Goal: Understand process/instructions

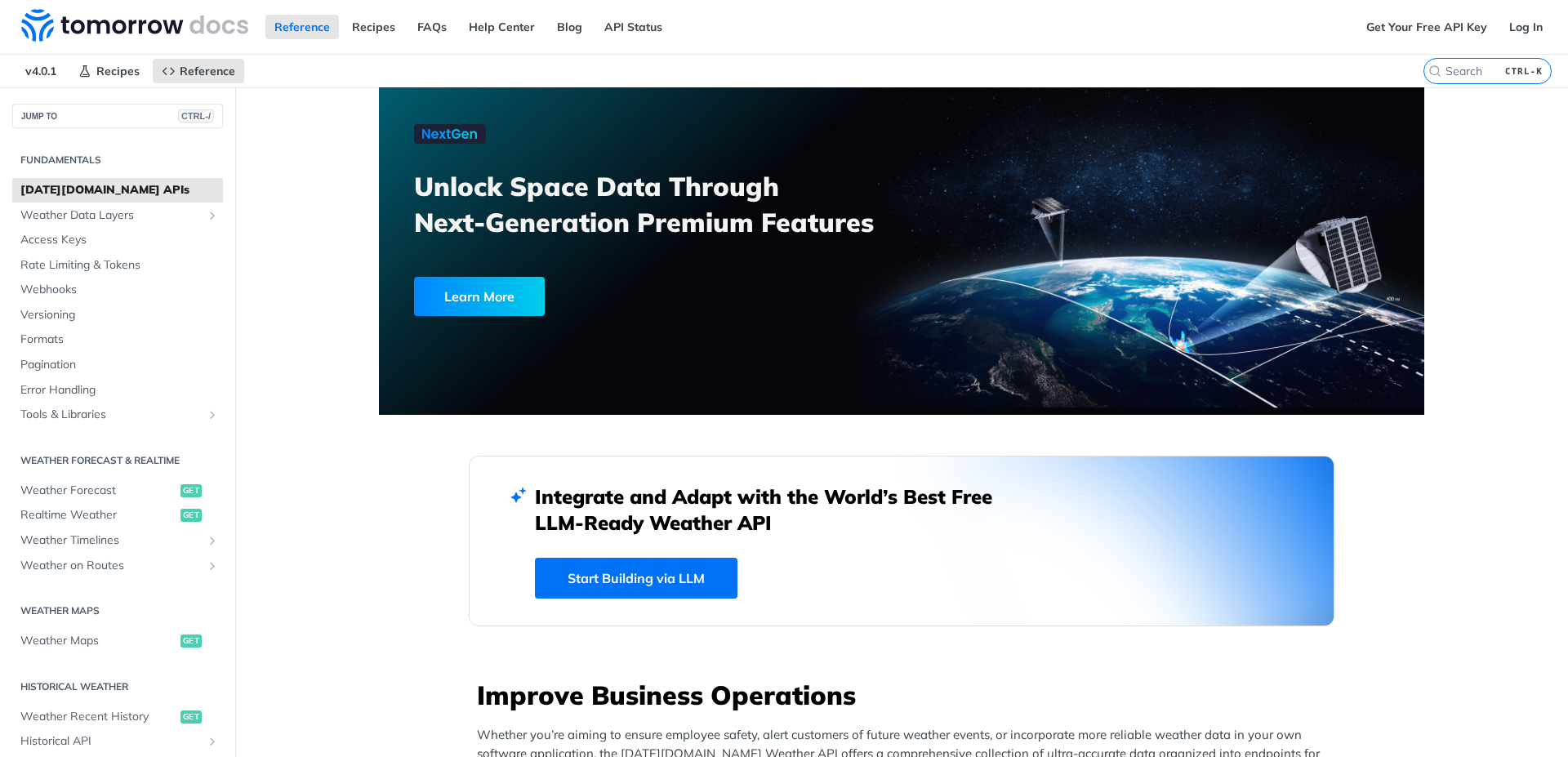
click at [1545, 23] on div "Get Your Free API Key Log In" at bounding box center [1463, 27] width 211 height 54
click at [1501, 28] on link "Log In" at bounding box center [1526, 27] width 51 height 25
click at [64, 489] on span "Weather Forecast" at bounding box center [98, 490] width 156 height 16
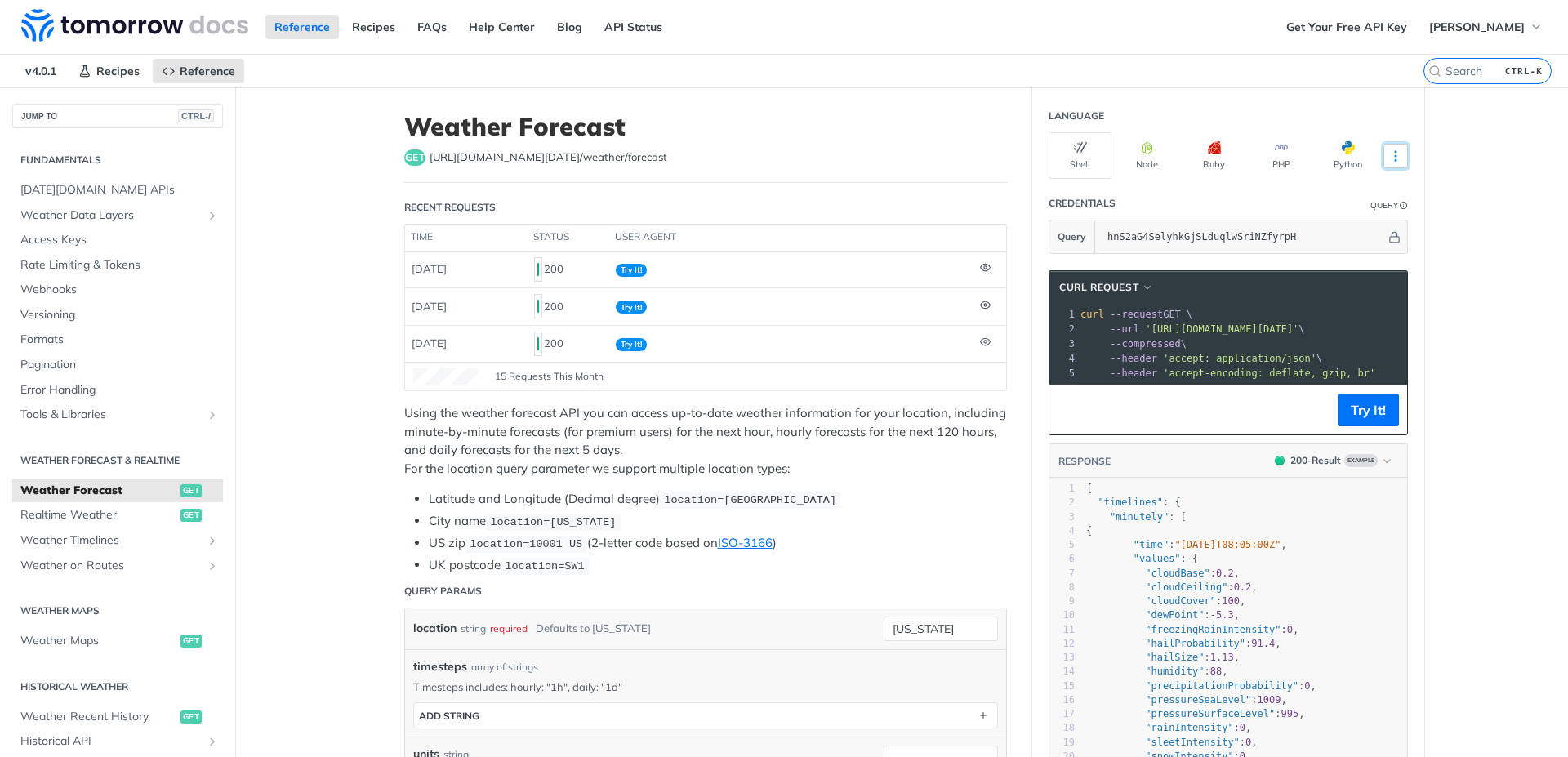
click at [1384, 150] on button "More Languages" at bounding box center [1396, 156] width 25 height 25
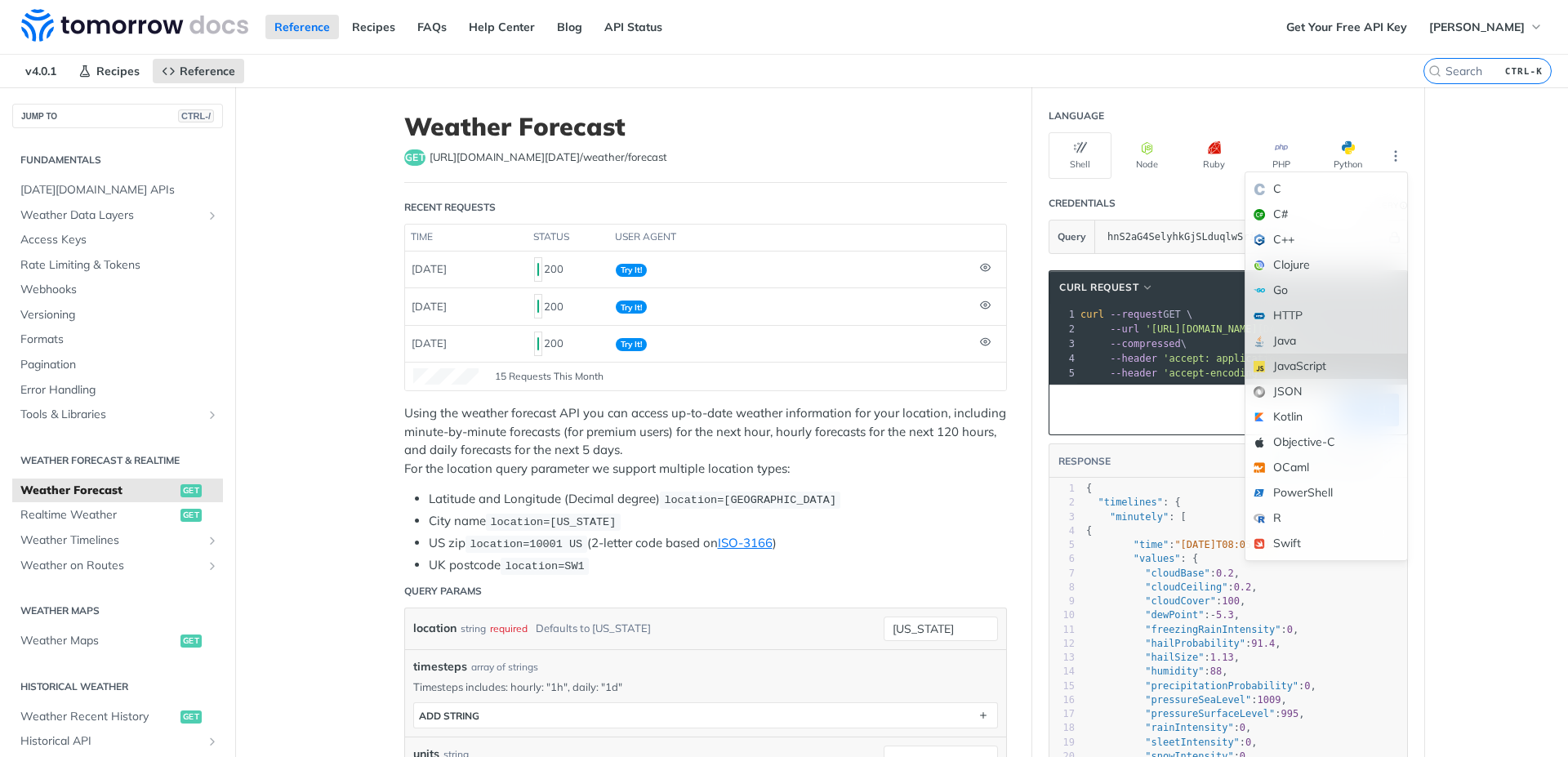
click at [1279, 367] on div "JavaScript" at bounding box center [1326, 366] width 161 height 26
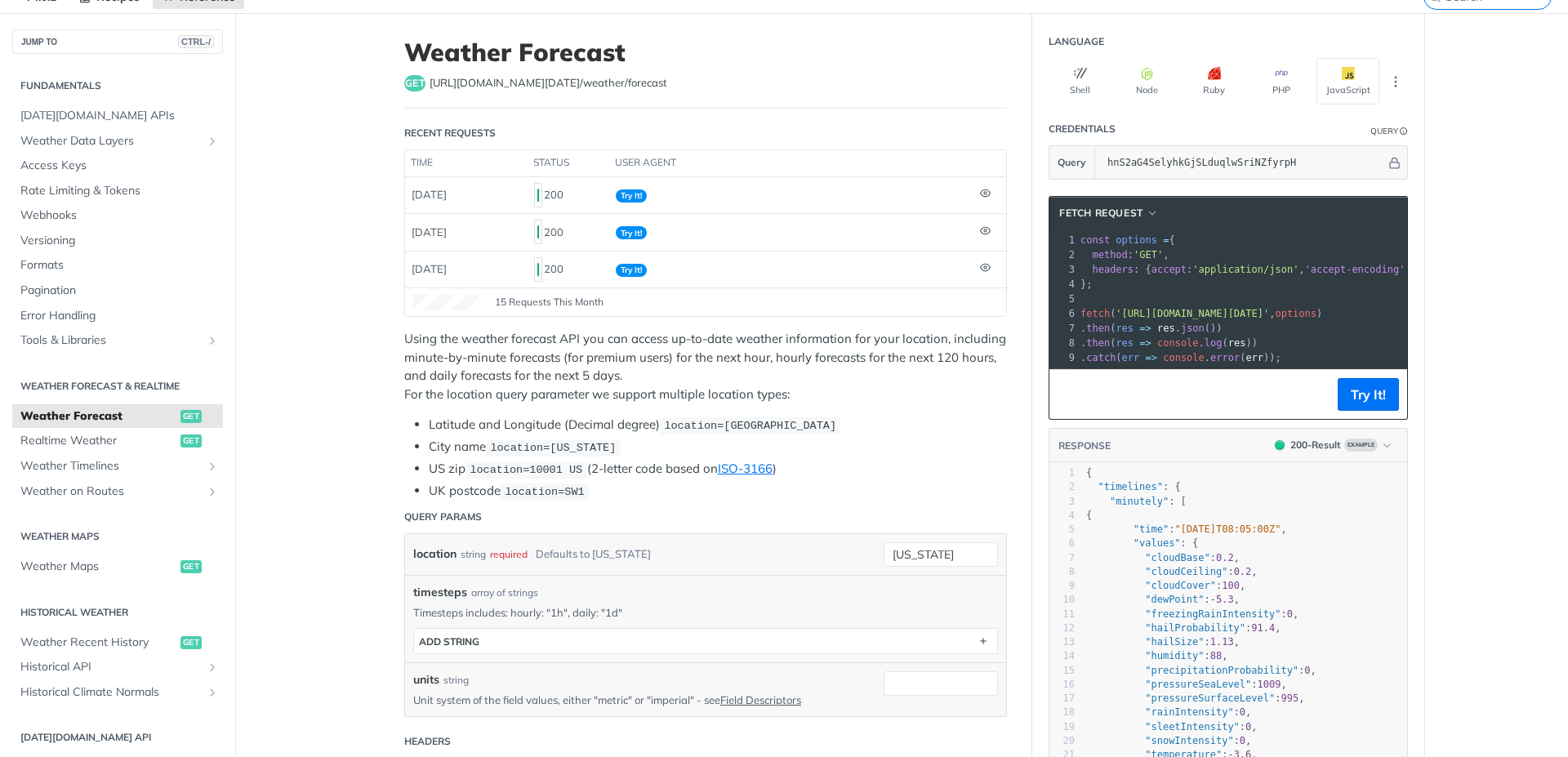
click at [1081, 309] on span "fetch" at bounding box center [1095, 313] width 29 height 11
click at [1081, 312] on span "fetch" at bounding box center [1095, 313] width 29 height 11
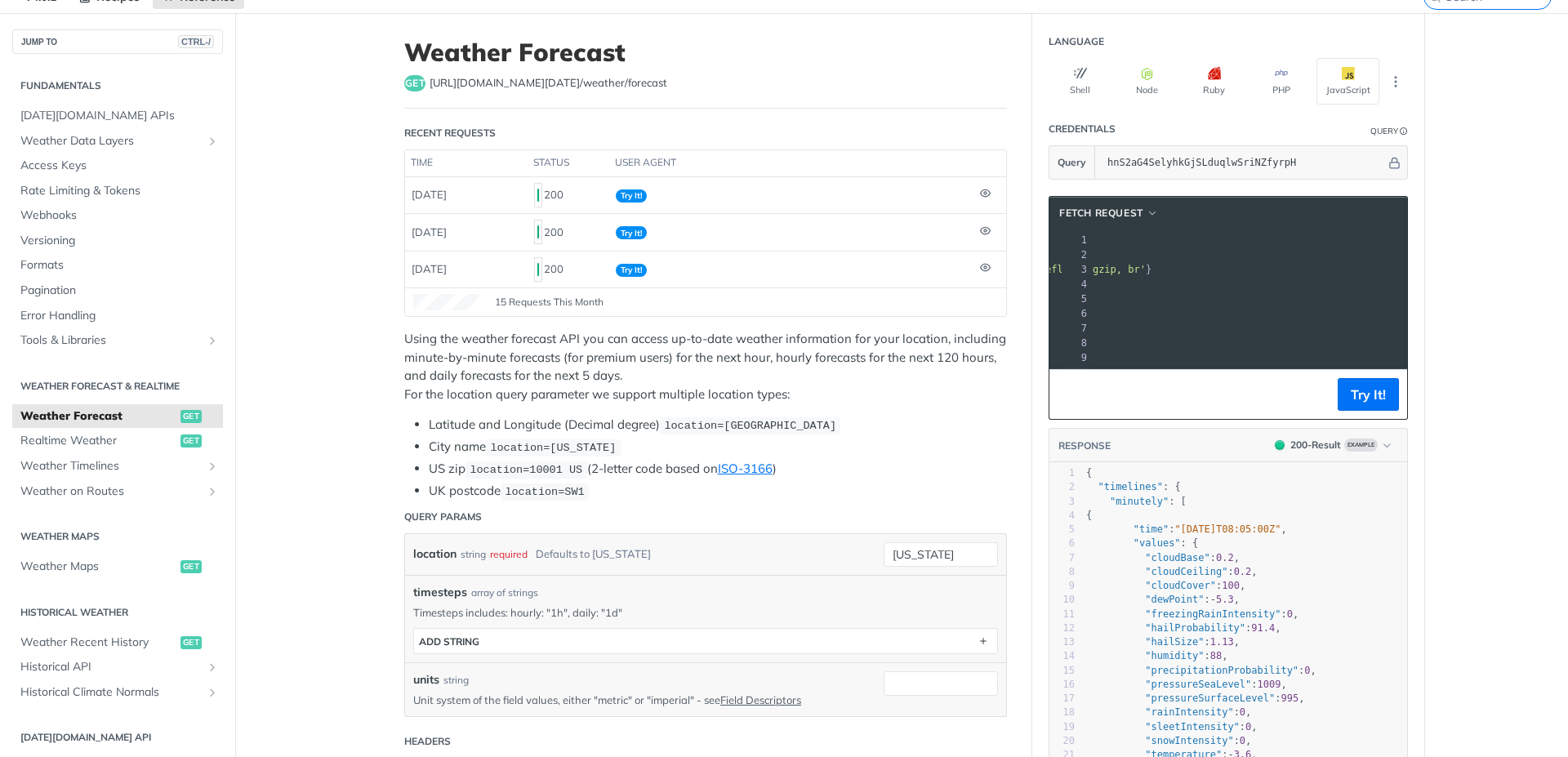
drag, startPoint x: 1075, startPoint y: 312, endPoint x: 1417, endPoint y: 312, distance: 342.0
click at [1417, 312] on section "fetch Request xxxxxxxxxx 1 const options = { 2 method : 'GET' , 3 headers : { a…" at bounding box center [1228, 558] width 392 height 757
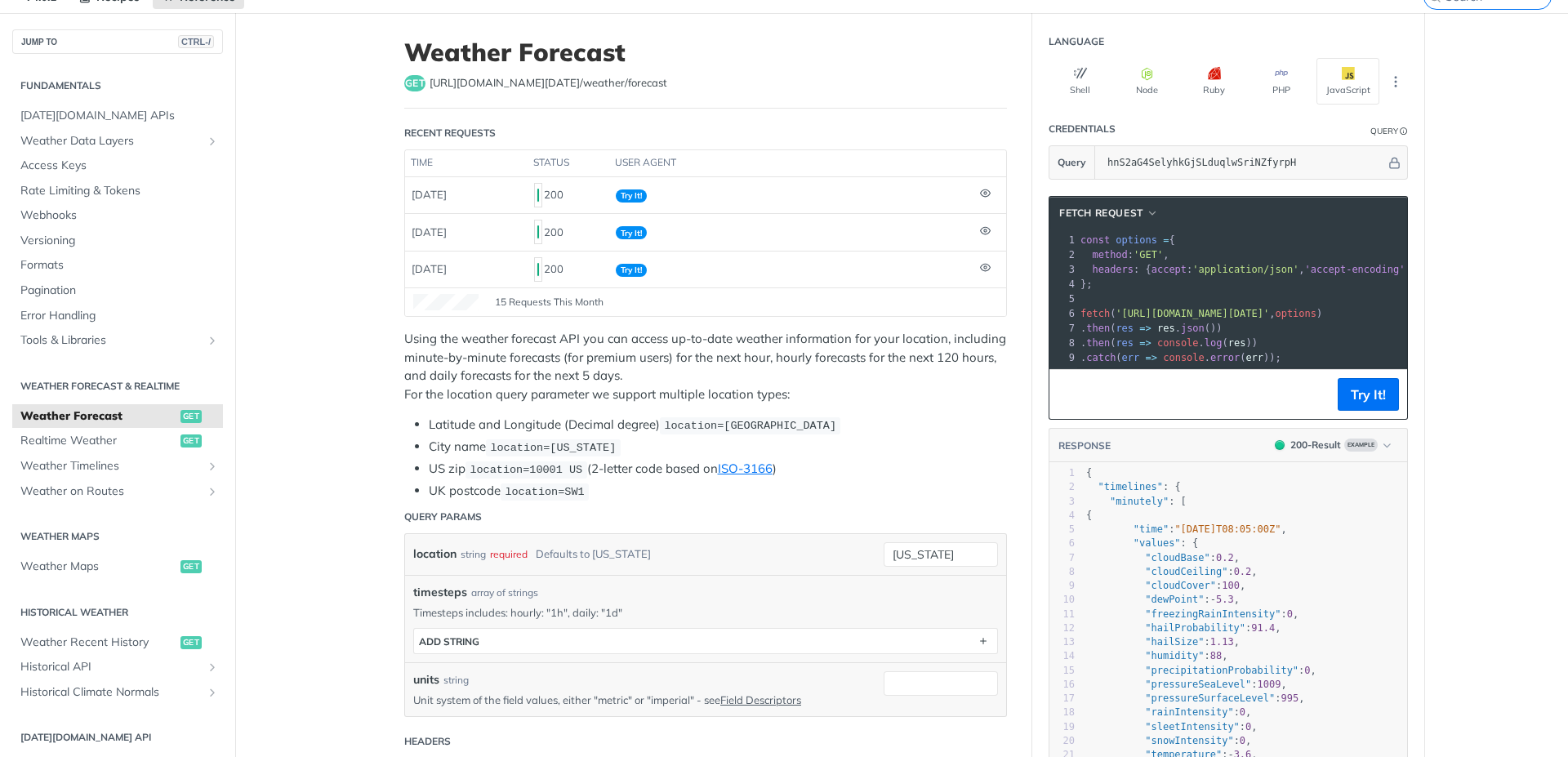
click at [1326, 293] on pre "​" at bounding box center [1437, 298] width 720 height 14
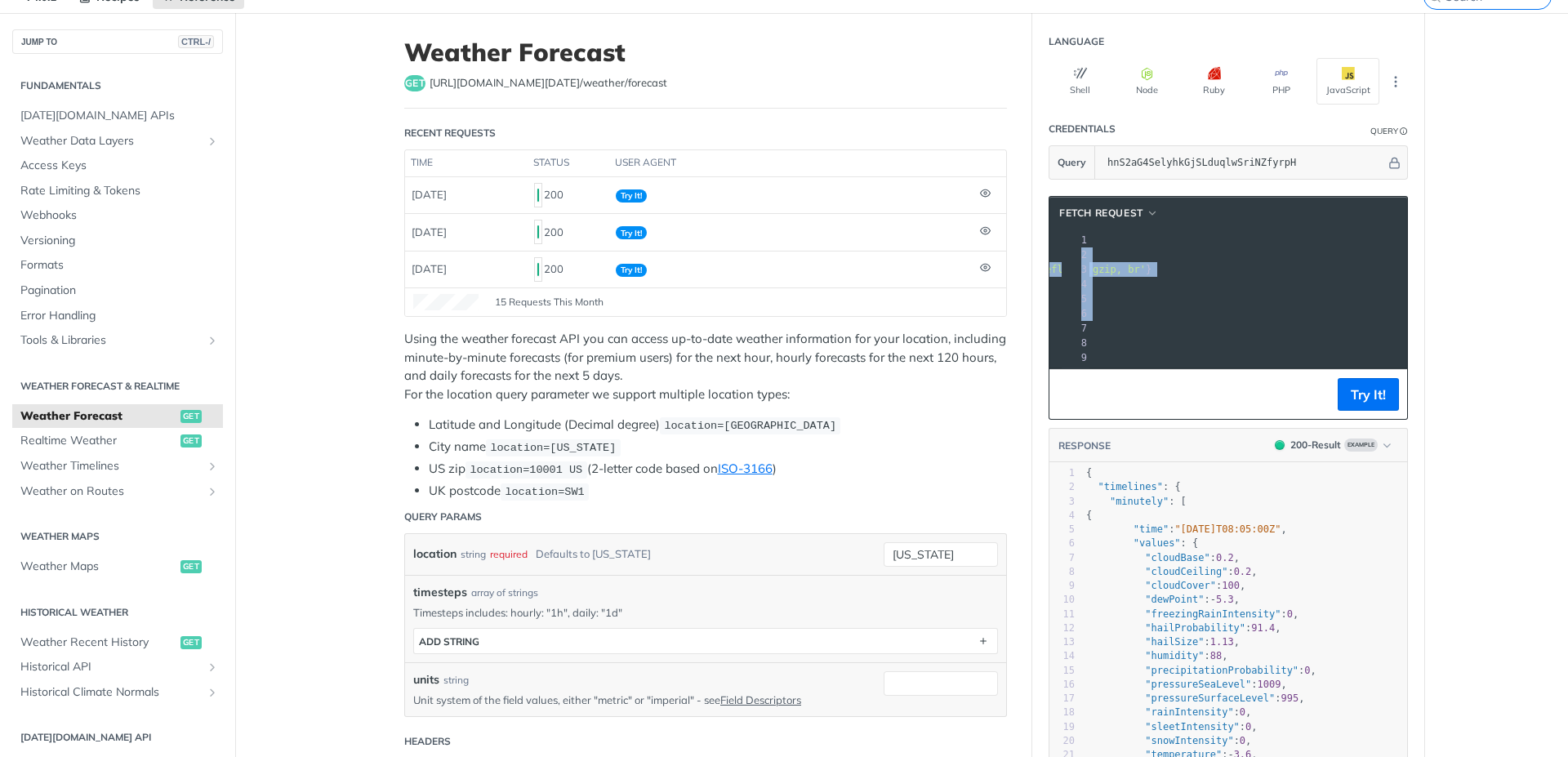
drag, startPoint x: 1075, startPoint y: 240, endPoint x: 1413, endPoint y: 312, distance: 345.6
click at [1413, 312] on section "fetch Request xxxxxxxxxx 1 const options = { 2 method : 'GET' , 3 headers : { a…" at bounding box center [1228, 558] width 392 height 757
copy div "const options = { 2 method : 'GET' , 3 headers : { accept : 'application/json' …"
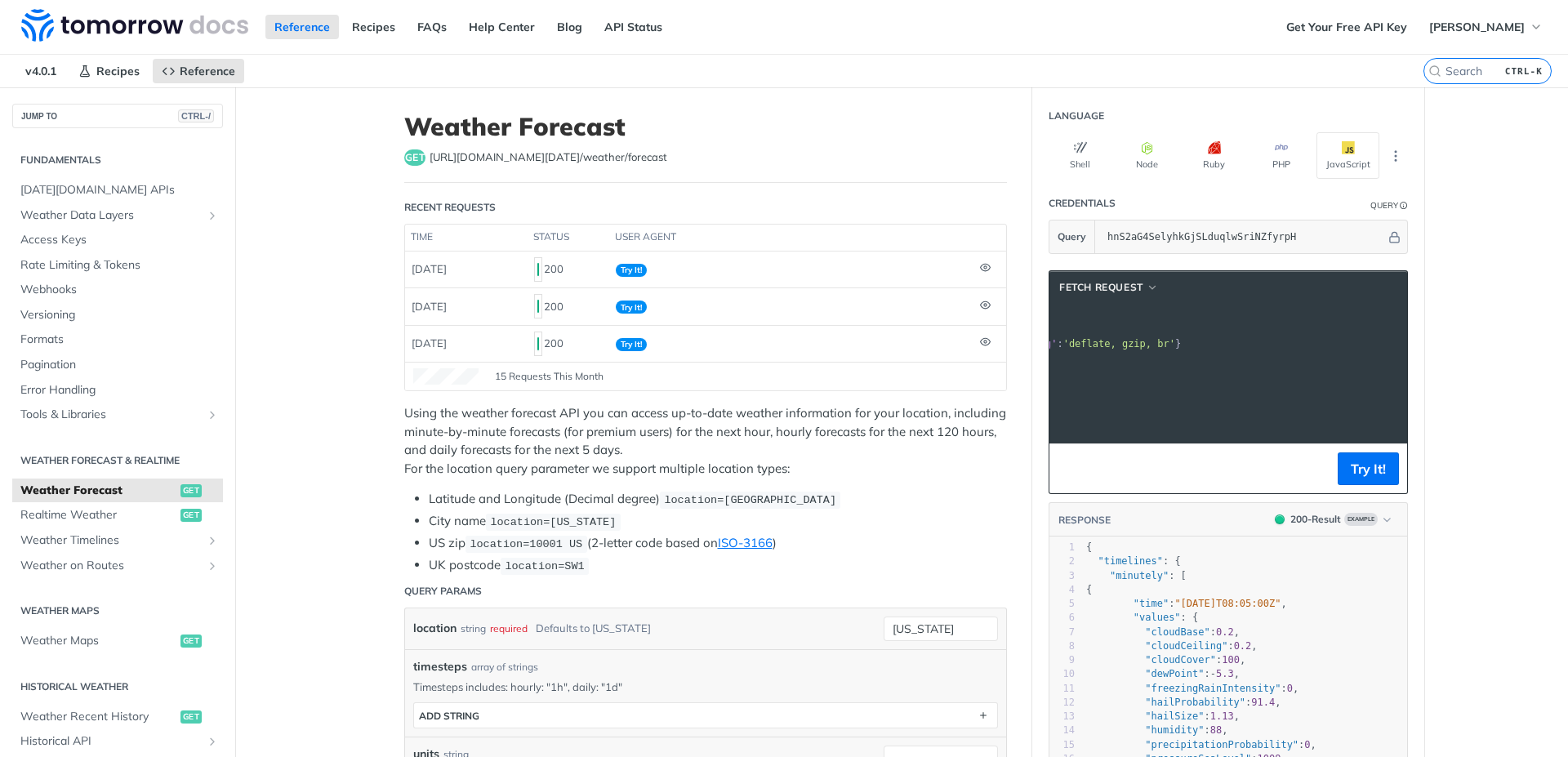
scroll to position [0, 389]
drag, startPoint x: 1110, startPoint y: 388, endPoint x: 1338, endPoint y: 388, distance: 228.0
click at [892, 388] on span "'[URL][DOMAIN_NAME][DATE]'" at bounding box center [815, 388] width 154 height 11
copy span "'[URL][DOMAIN_NAME][DATE]'"
click at [1363, 462] on footer "Try It!" at bounding box center [1228, 468] width 358 height 49
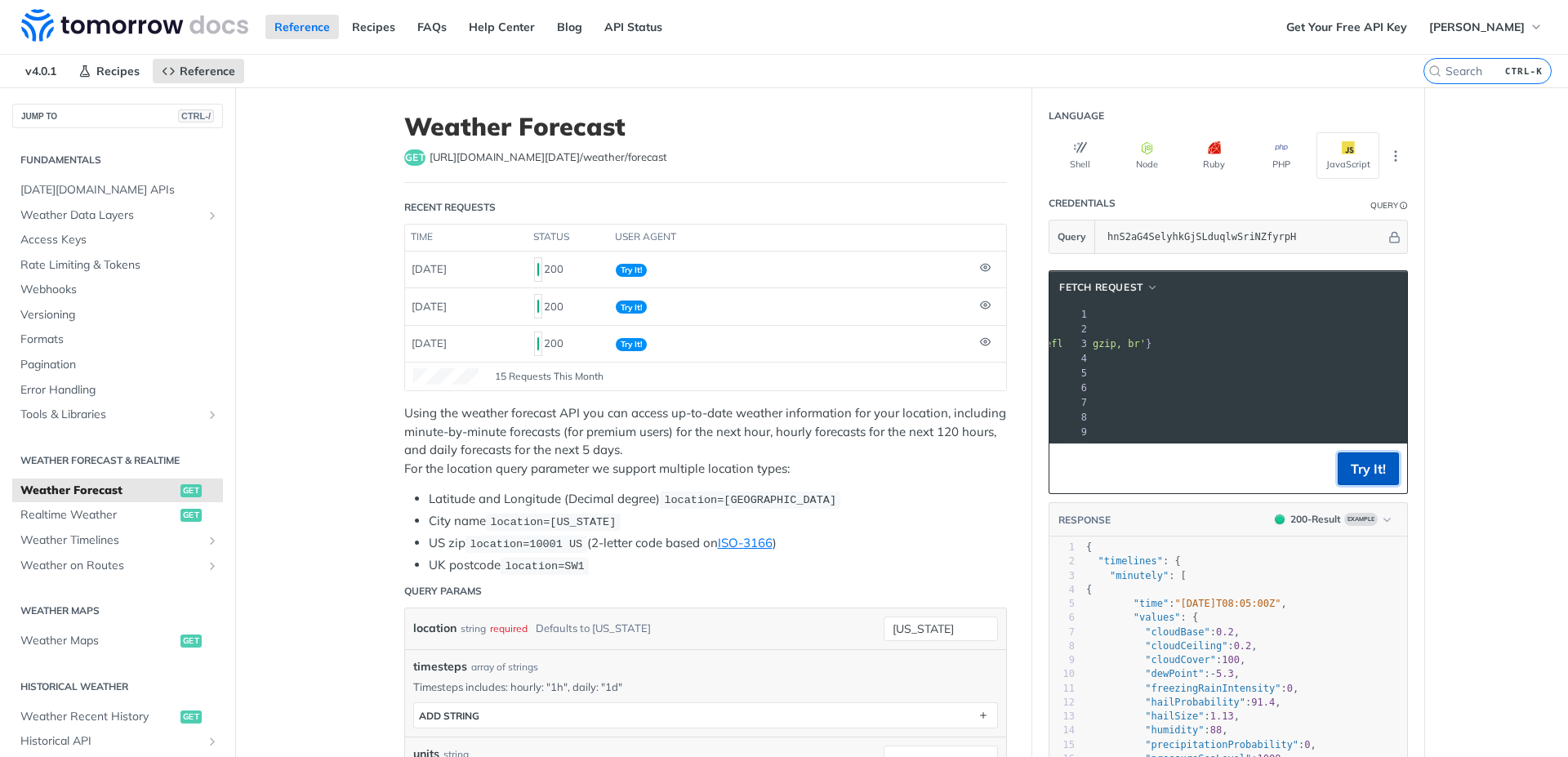
click at [1361, 470] on button "Try It!" at bounding box center [1368, 468] width 61 height 32
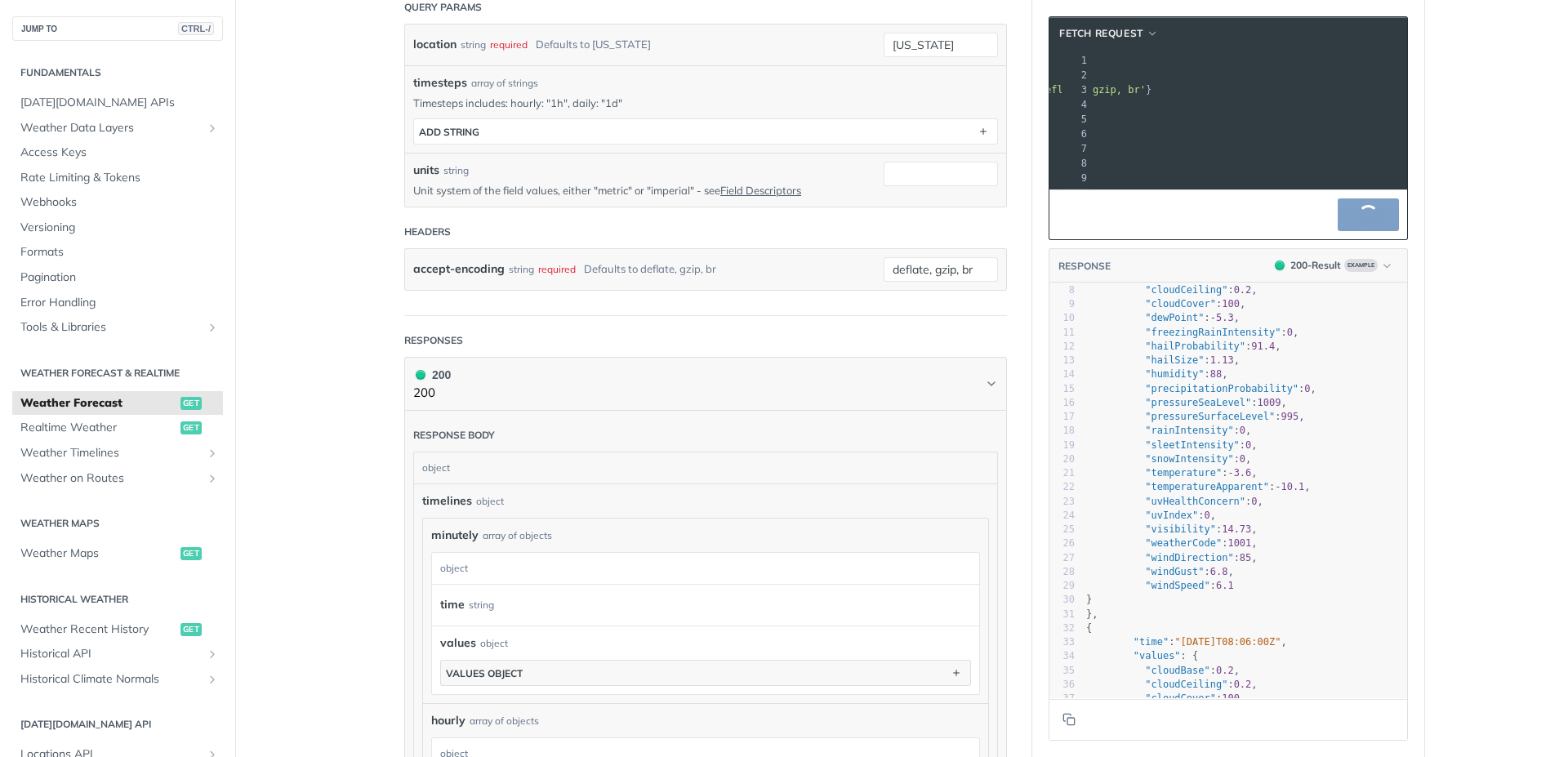
scroll to position [323, 0]
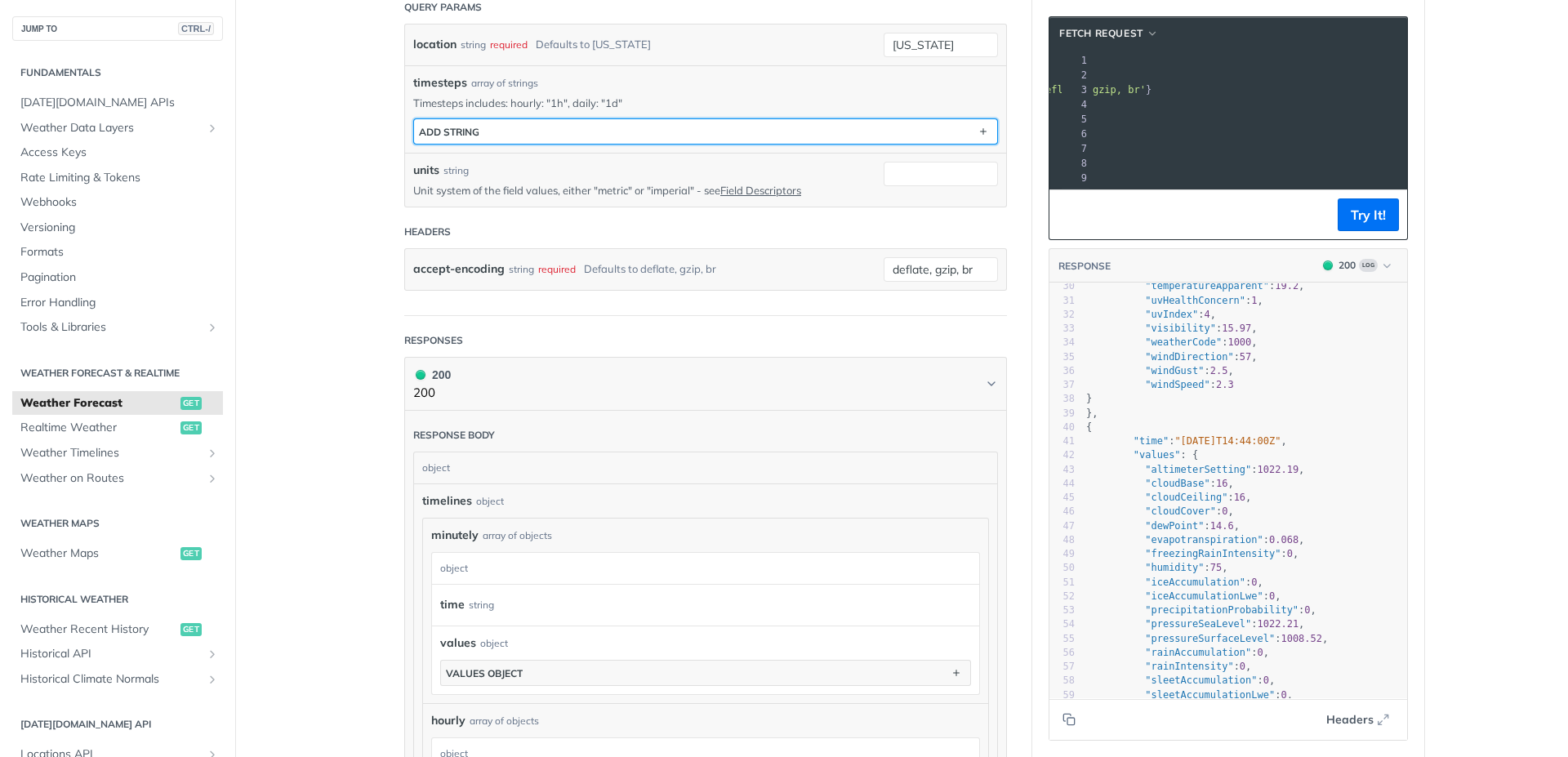
click at [722, 133] on button "ADD string" at bounding box center [706, 132] width 583 height 25
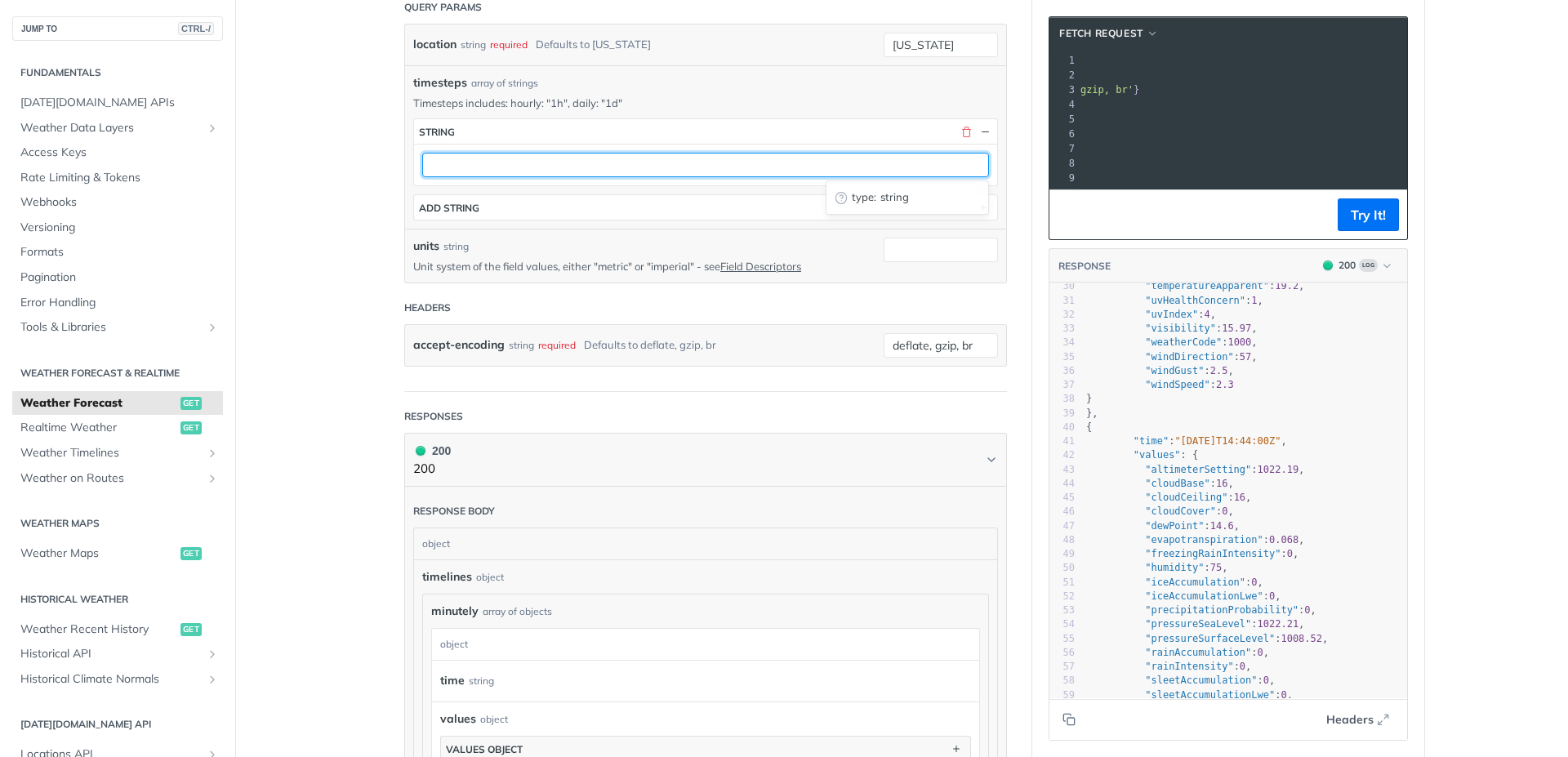
click at [705, 163] on input "text" at bounding box center [706, 165] width 567 height 25
type input "1h"
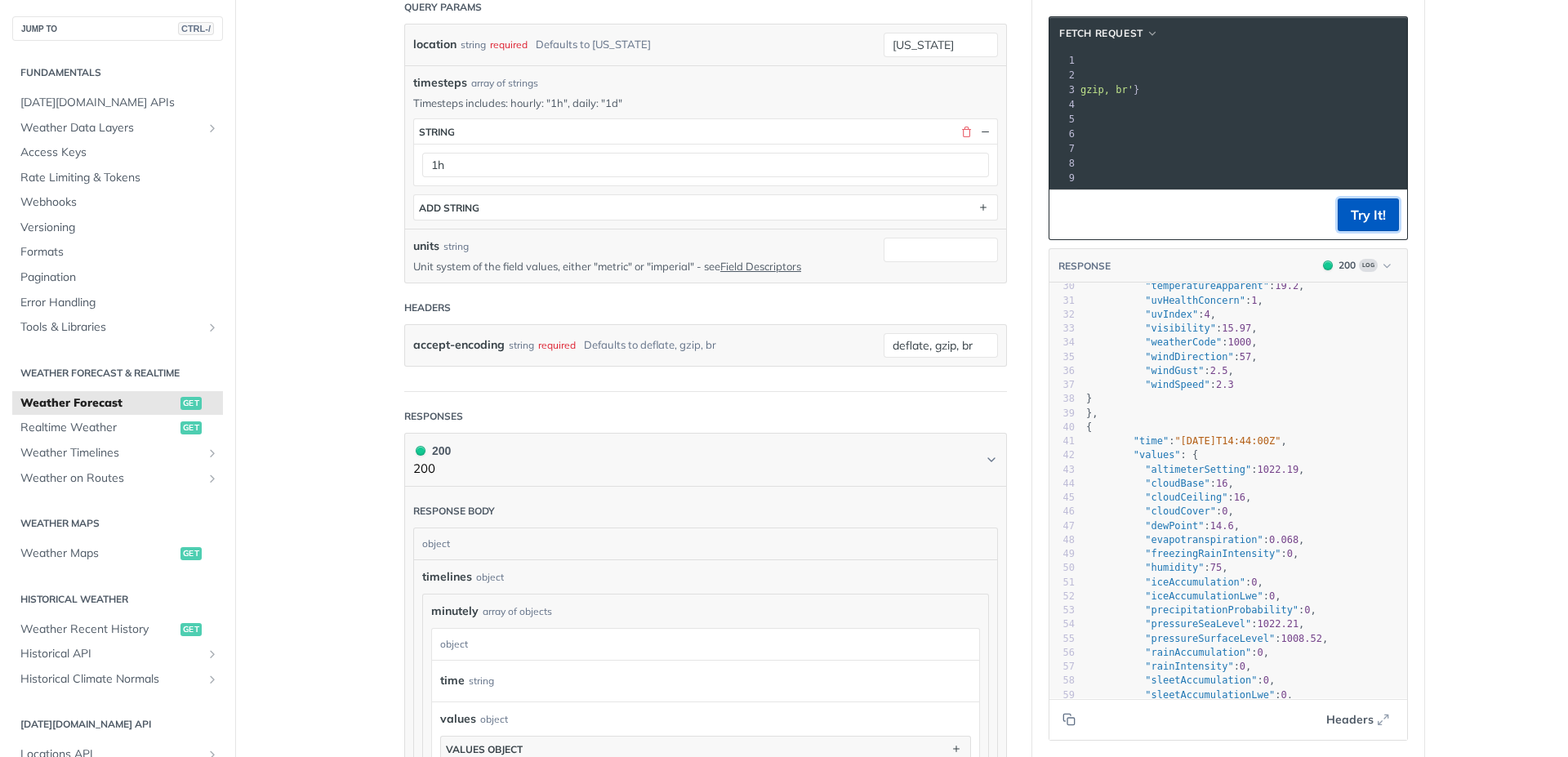
click at [1346, 223] on button "Try It!" at bounding box center [1368, 215] width 61 height 32
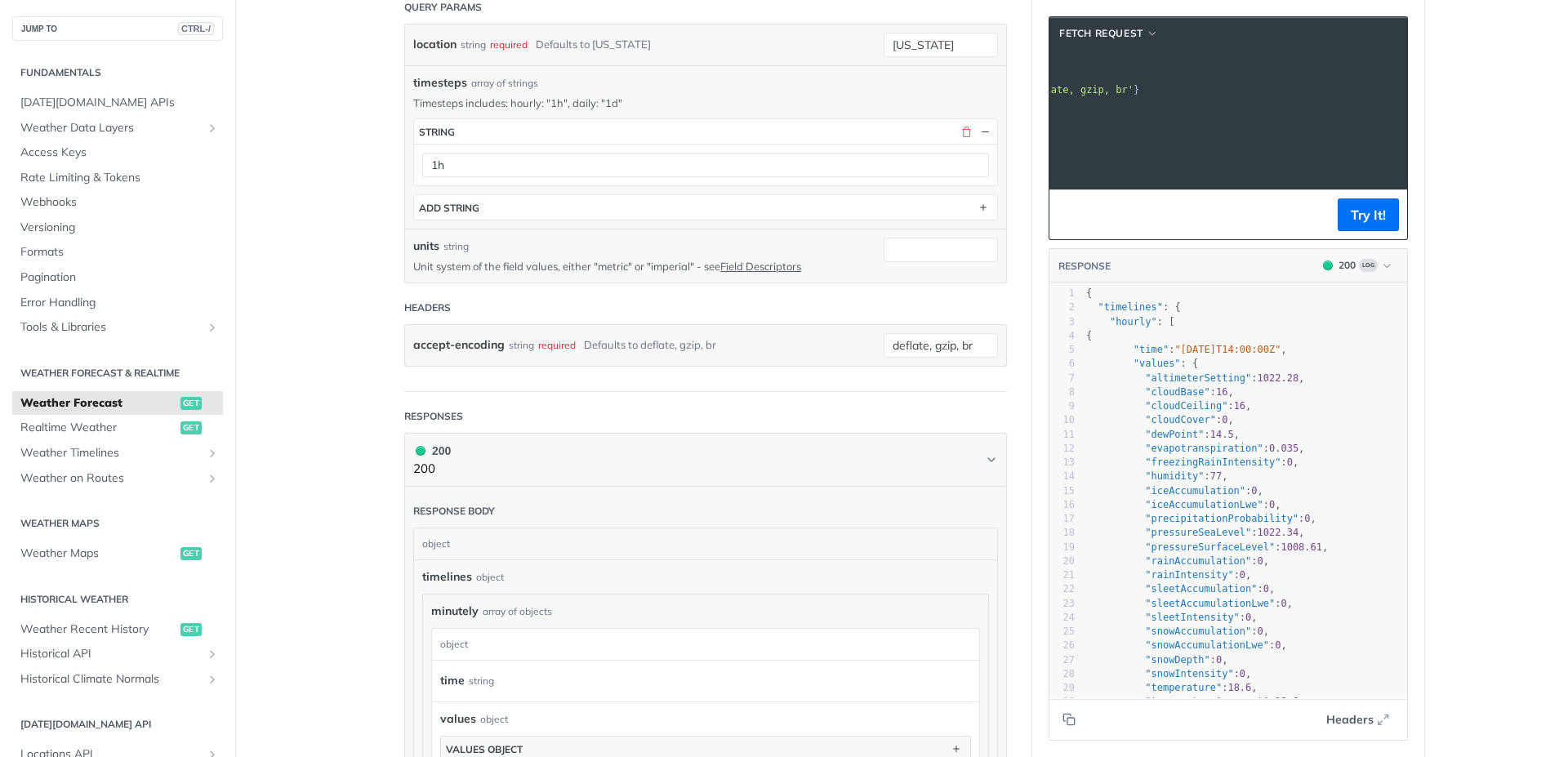
scroll to position [0, 111]
click at [1378, 231] on button "Try It!" at bounding box center [1368, 215] width 61 height 32
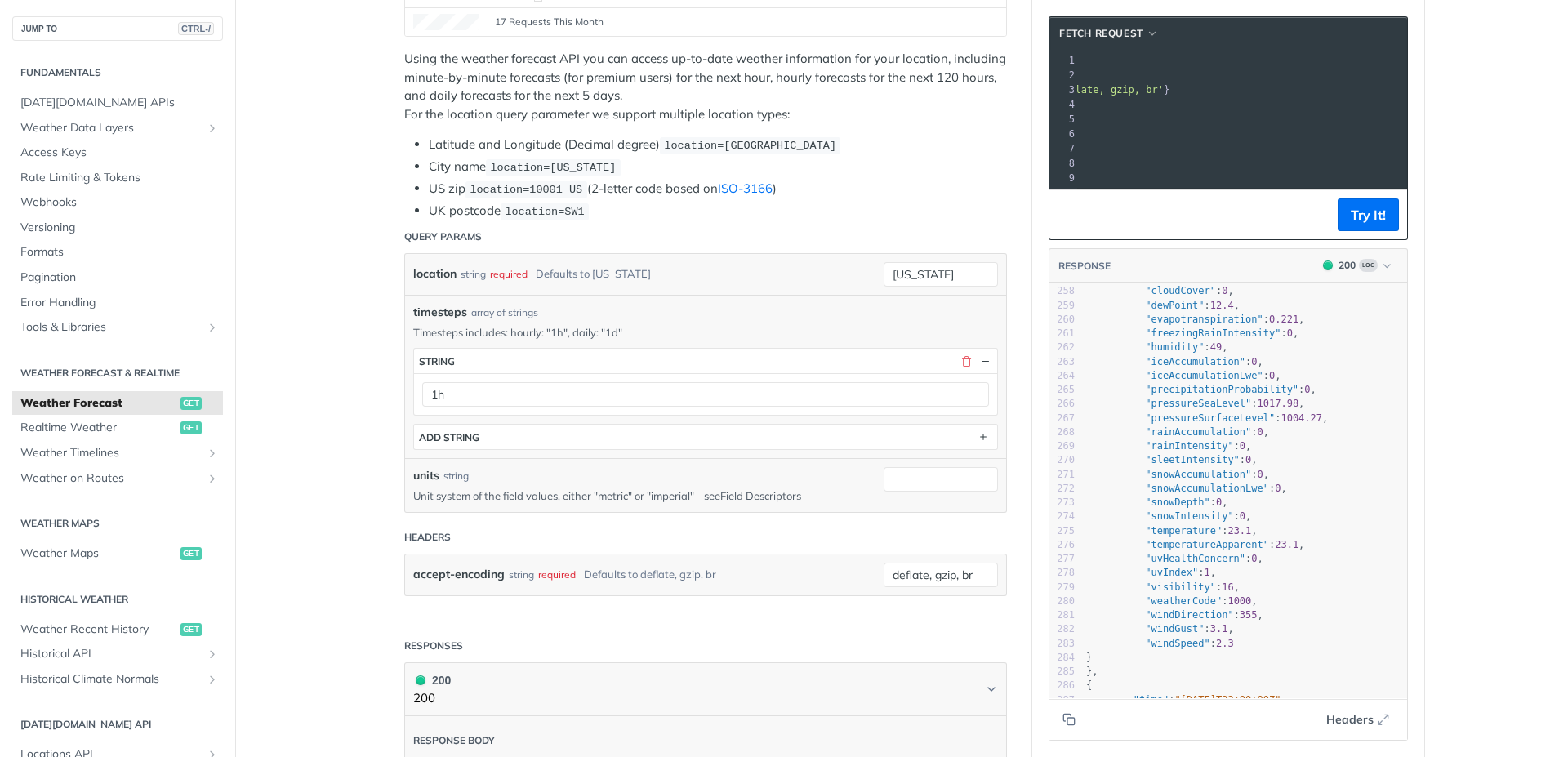
scroll to position [4185, 0]
